Goal: Transaction & Acquisition: Book appointment/travel/reservation

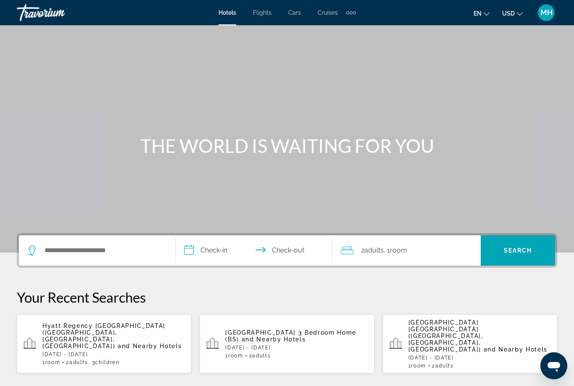
click at [324, 11] on span "Cruises" at bounding box center [328, 12] width 20 height 7
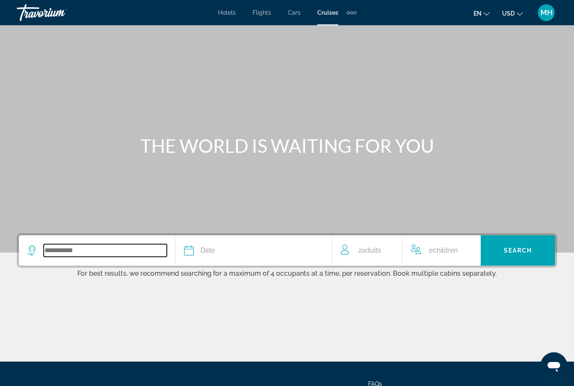
click at [83, 251] on input "Search widget" at bounding box center [105, 250] width 123 height 13
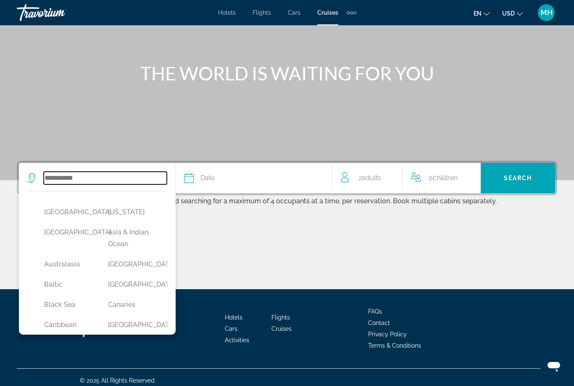
scroll to position [79, 0]
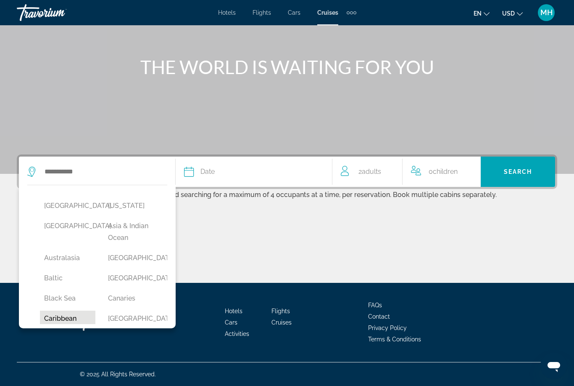
click at [65, 315] on button "Caribbean" at bounding box center [67, 318] width 55 height 16
type input "*********"
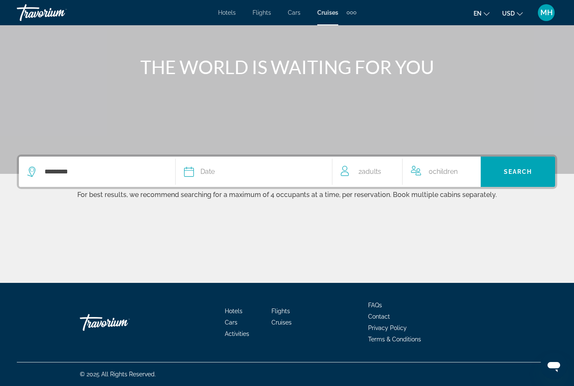
click at [228, 182] on button "Date January February March April May June July August September October Novemb…" at bounding box center [254, 171] width 140 height 30
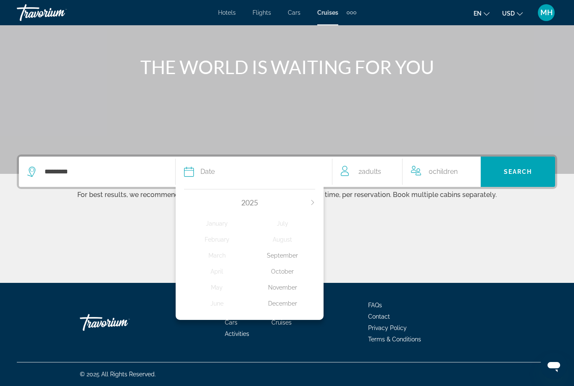
click at [284, 299] on div "December" at bounding box center [283, 303] width 66 height 15
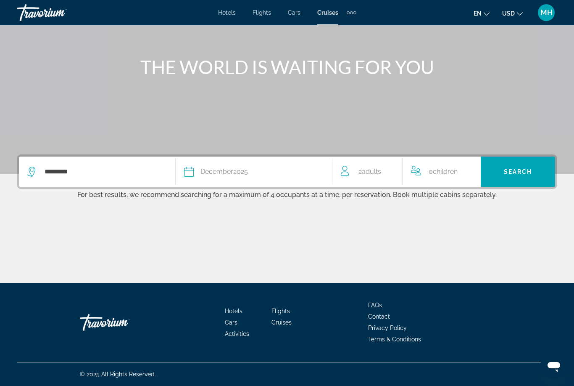
click at [439, 172] on span "Children" at bounding box center [445, 171] width 25 height 8
click at [472, 168] on icon "Increment children" at bounding box center [472, 170] width 8 height 8
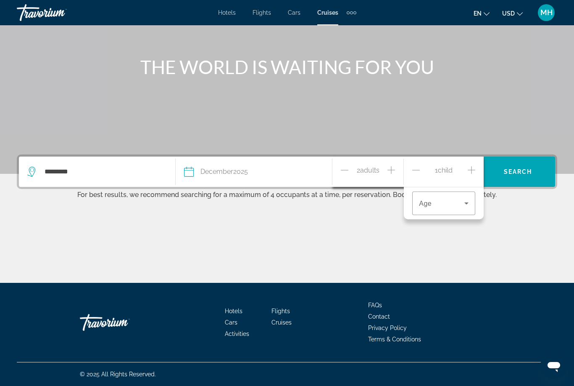
click at [471, 170] on icon "Increment children" at bounding box center [472, 170] width 8 height 8
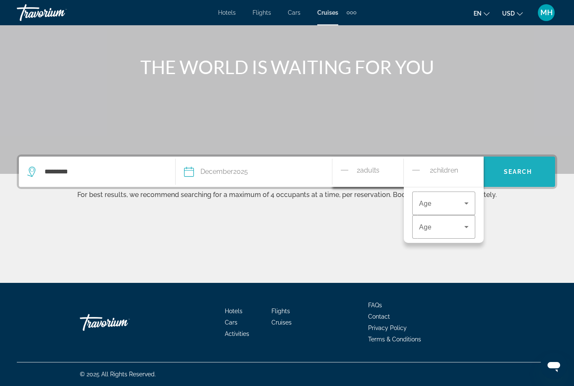
click at [522, 172] on span "Search" at bounding box center [518, 171] width 29 height 7
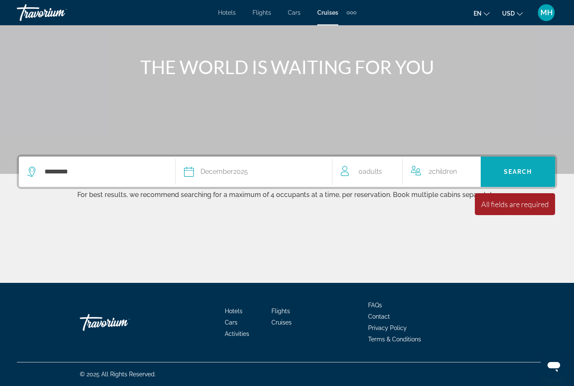
click at [521, 178] on span "Search widget" at bounding box center [518, 171] width 74 height 20
click at [449, 164] on div "2 Child Children" at bounding box center [442, 171] width 62 height 30
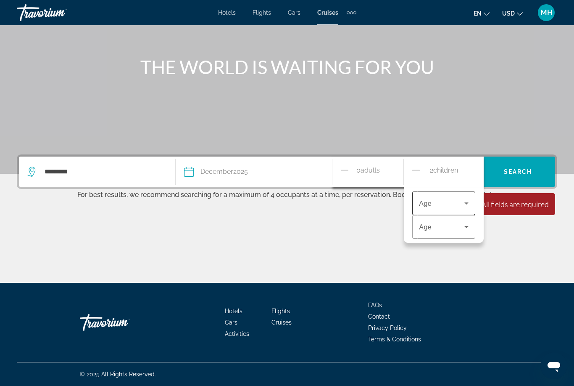
click at [441, 202] on span "Travelers: 0 adult, 2 children" at bounding box center [441, 203] width 45 height 10
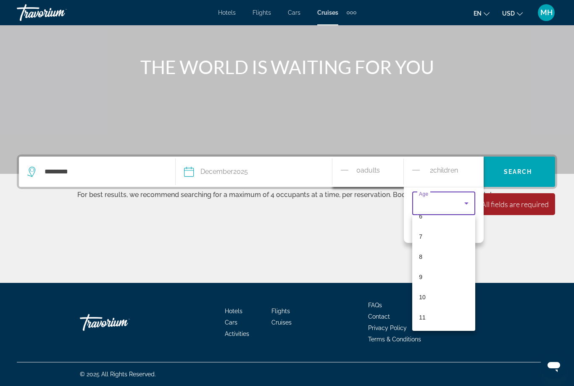
scroll to position [133, 0]
click at [366, 165] on div at bounding box center [287, 193] width 574 height 386
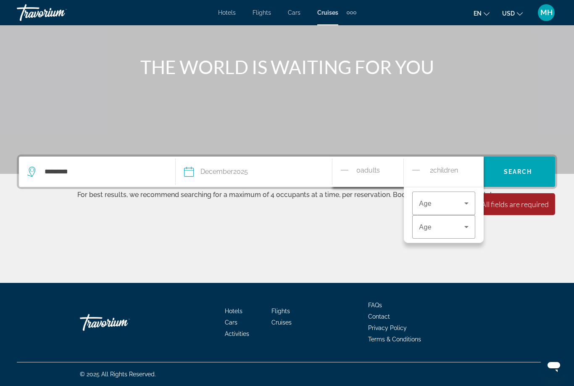
click at [366, 167] on span "Adults" at bounding box center [370, 170] width 19 height 8
click at [362, 177] on span "0 Adult Adults" at bounding box center [369, 171] width 24 height 15
click at [349, 166] on icon "Decrement adults" at bounding box center [345, 170] width 8 height 10
click at [390, 168] on icon "Increment adults" at bounding box center [392, 170] width 8 height 10
click at [389, 168] on icon "Increment adults" at bounding box center [392, 170] width 8 height 10
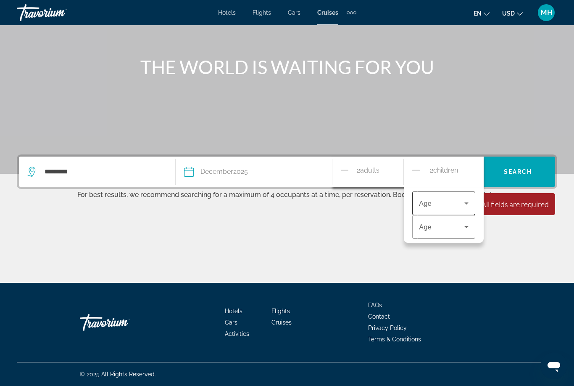
click at [446, 198] on span "Travelers: 2 adults, 2 children" at bounding box center [441, 203] width 45 height 10
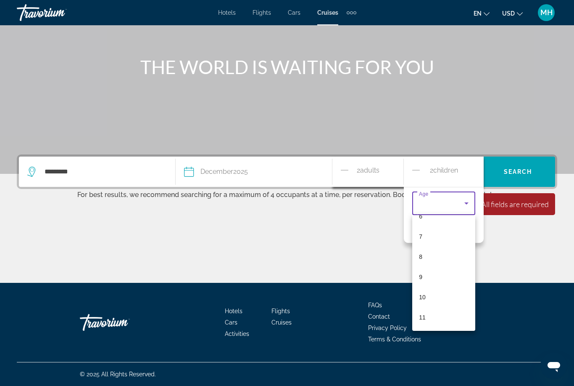
click at [374, 165] on div at bounding box center [287, 193] width 574 height 386
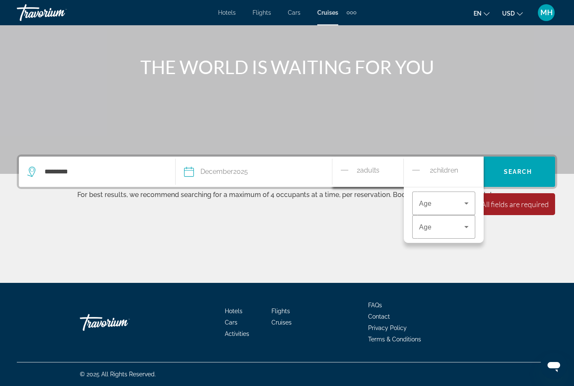
click at [338, 169] on div "2 Adult Adults" at bounding box center [368, 171] width 71 height 30
click at [524, 165] on span "Search widget" at bounding box center [518, 171] width 74 height 20
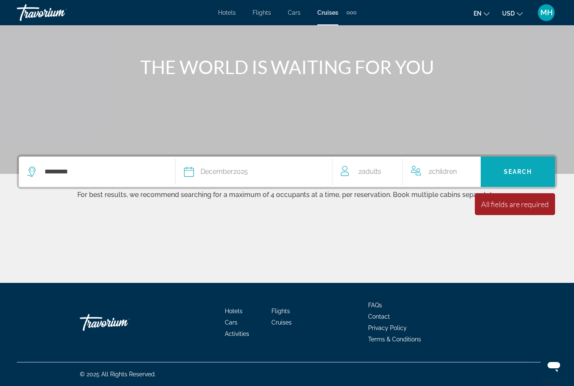
click at [513, 167] on span "Search widget" at bounding box center [518, 171] width 74 height 20
click at [439, 172] on span "Children" at bounding box center [444, 171] width 25 height 8
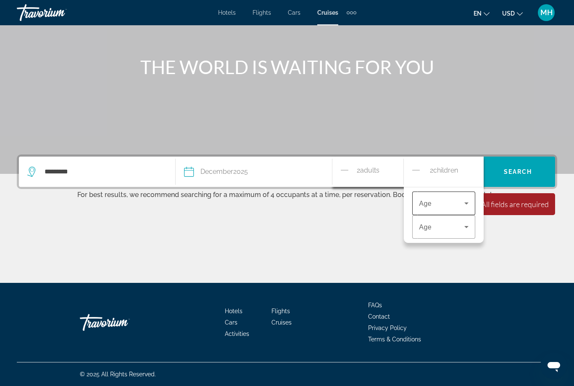
click at [447, 202] on span "Travelers: 2 adults, 2 children" at bounding box center [441, 203] width 45 height 10
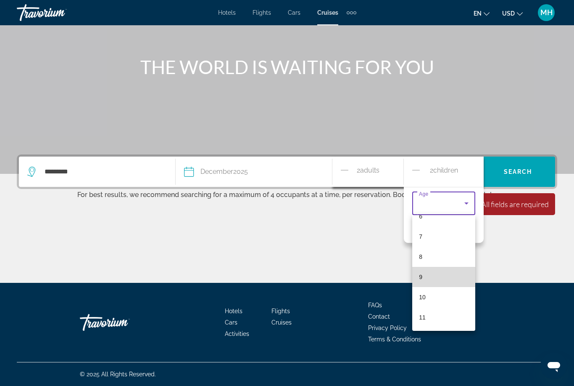
click at [428, 276] on mat-option "9" at bounding box center [443, 277] width 63 height 20
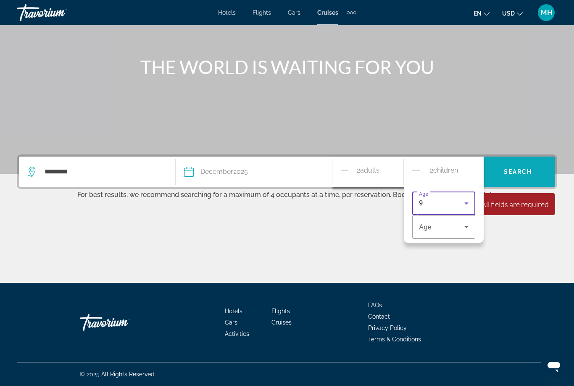
click at [526, 166] on span "Search widget" at bounding box center [518, 171] width 74 height 20
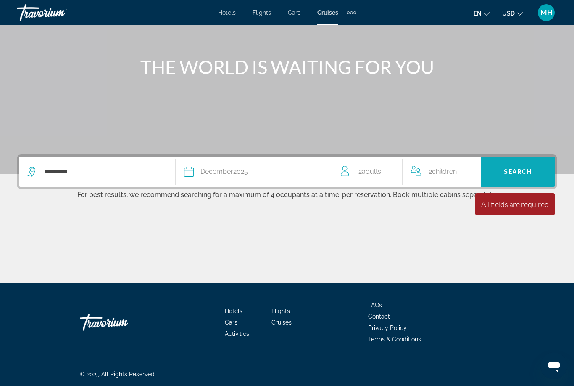
click at [521, 169] on span "Search" at bounding box center [518, 171] width 29 height 7
click at [520, 170] on span "Search" at bounding box center [518, 171] width 29 height 7
click at [448, 171] on span "Children" at bounding box center [444, 171] width 25 height 8
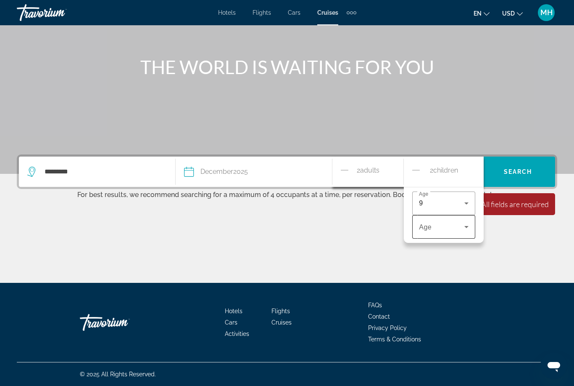
click at [446, 231] on span "Travelers: 2 adults, 2 children" at bounding box center [441, 227] width 45 height 10
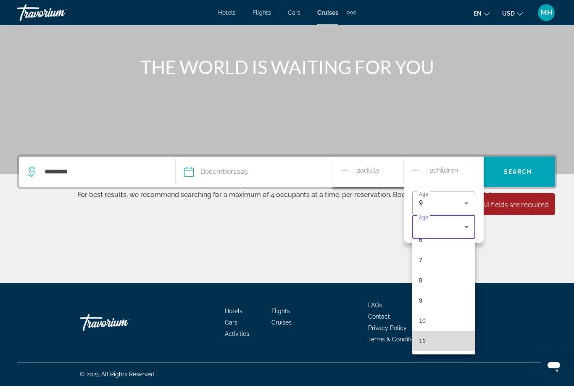
click at [427, 337] on mat-option "11" at bounding box center [443, 340] width 63 height 20
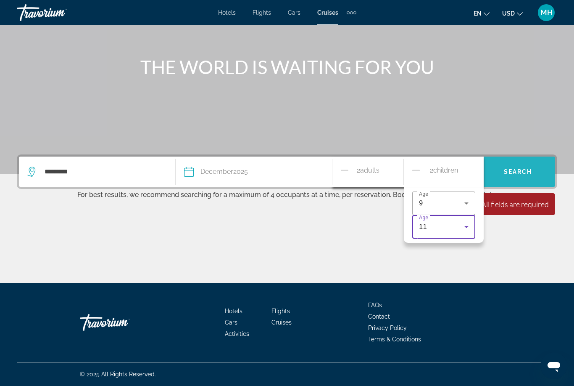
click at [522, 167] on span "Search widget" at bounding box center [518, 171] width 74 height 20
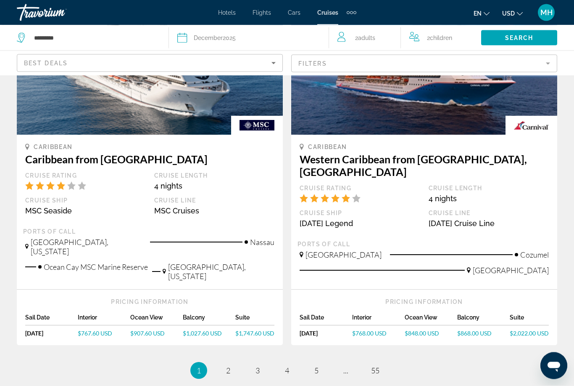
scroll to position [862, 0]
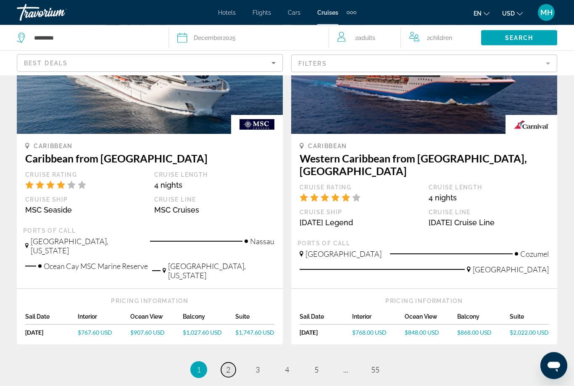
click at [225, 362] on link "page 2" at bounding box center [228, 369] width 15 height 15
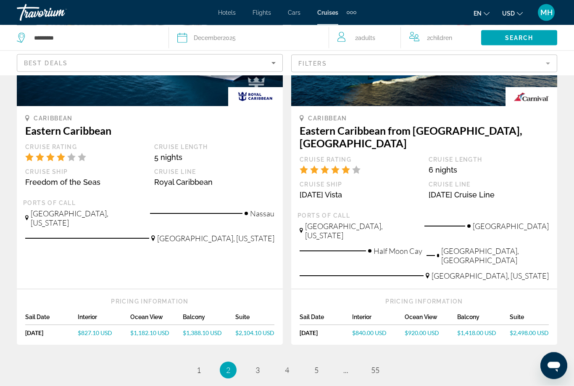
scroll to position [884, 0]
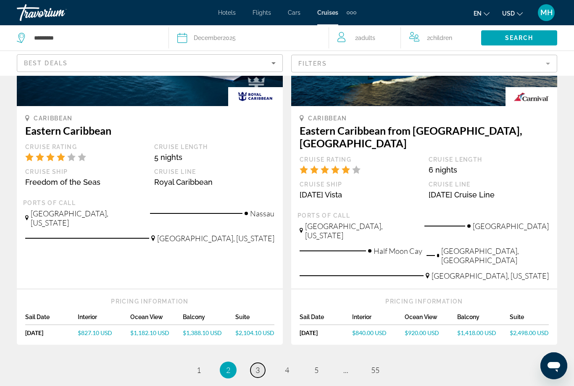
click at [258, 365] on span "3" at bounding box center [258, 369] width 4 height 9
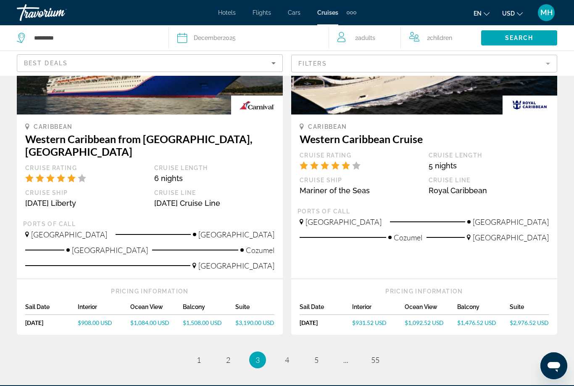
scroll to position [886, 0]
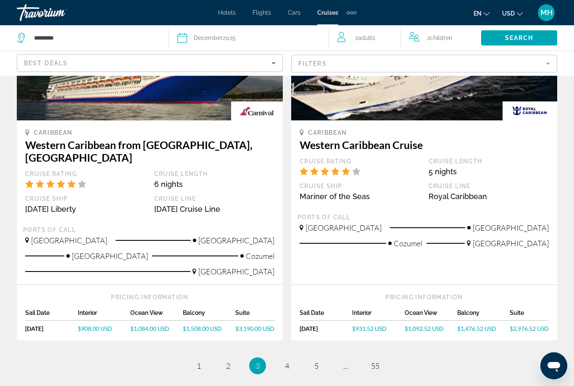
click at [286, 361] on span "4" at bounding box center [287, 365] width 4 height 9
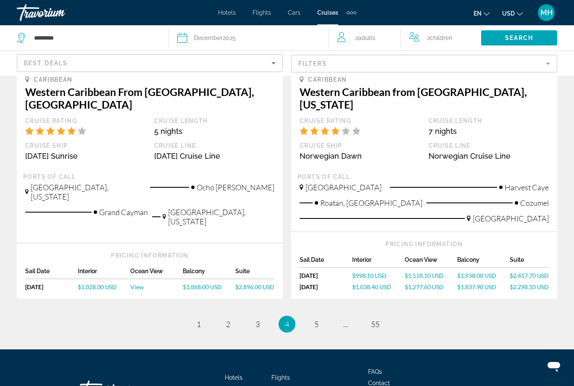
scroll to position [932, 0]
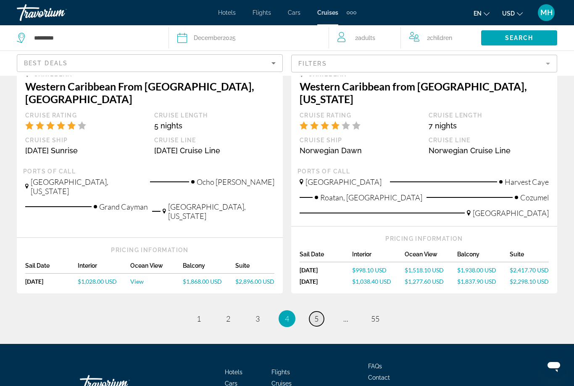
click at [314, 311] on link "page 5" at bounding box center [316, 318] width 15 height 15
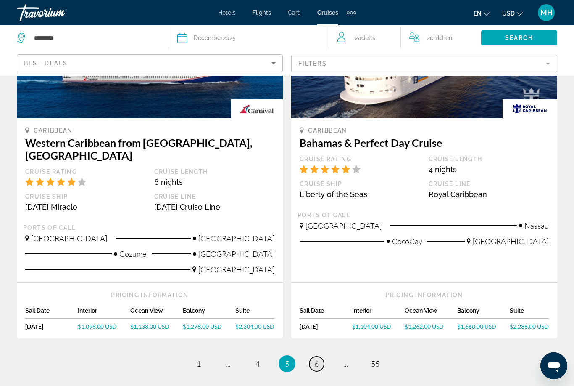
scroll to position [877, 0]
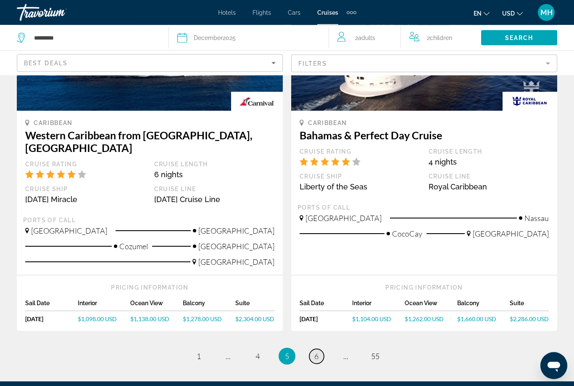
click at [317, 351] on span "6" at bounding box center [316, 355] width 4 height 9
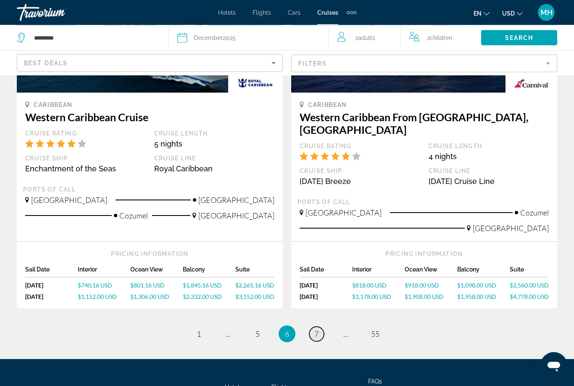
scroll to position [909, 0]
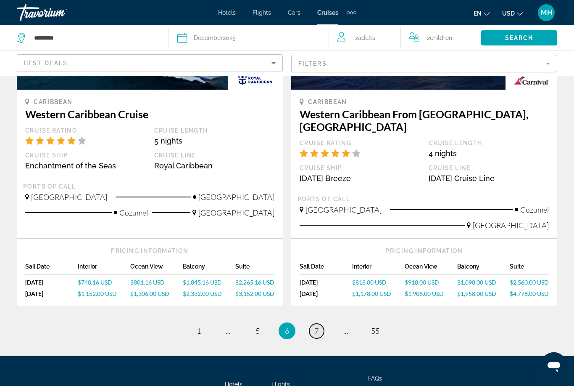
click at [319, 323] on link "page 7" at bounding box center [316, 330] width 15 height 15
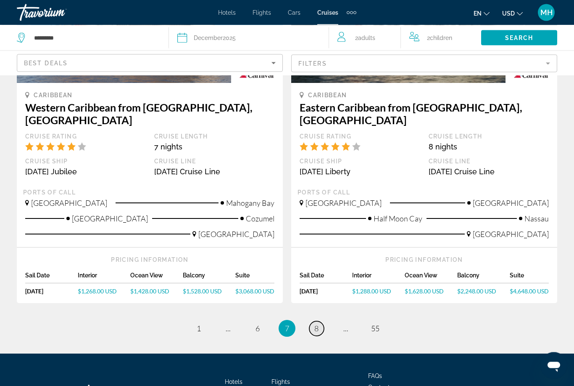
scroll to position [922, 0]
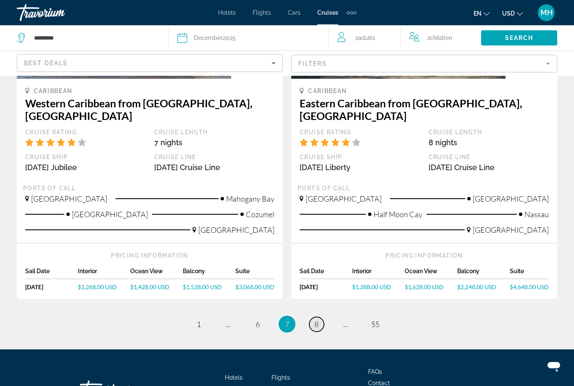
click at [317, 319] on span "8" at bounding box center [316, 323] width 4 height 9
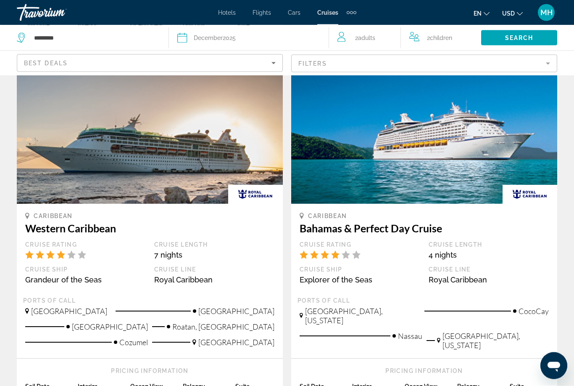
scroll to position [890, 0]
